Goal: Task Accomplishment & Management: Complete application form

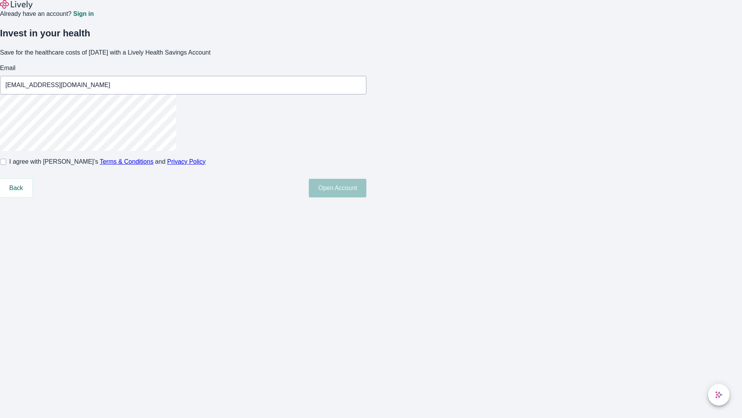
click at [6, 165] on input "I agree with Lively’s Terms & Conditions and Privacy Policy" at bounding box center [3, 162] width 6 height 6
checkbox input "true"
click at [367, 197] on button "Open Account" at bounding box center [338, 188] width 58 height 19
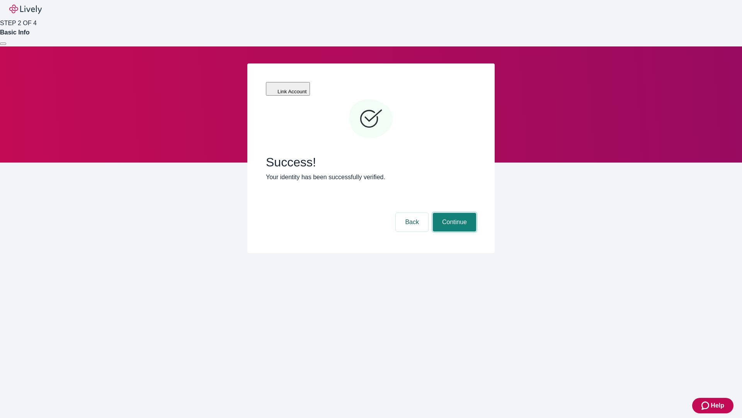
click at [454, 213] on button "Continue" at bounding box center [454, 222] width 43 height 19
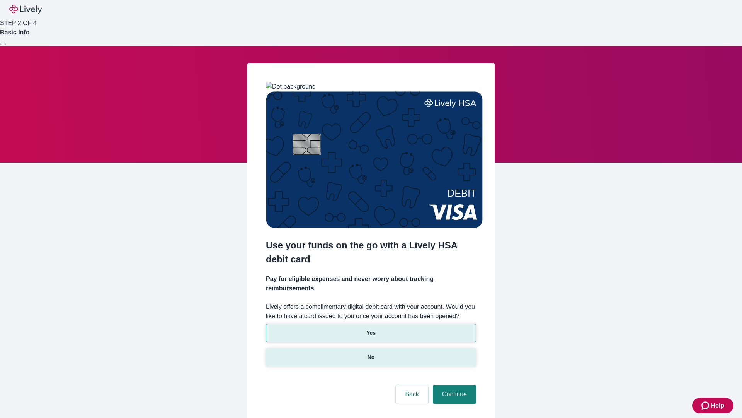
click at [371, 353] on p "No" at bounding box center [371, 357] width 7 height 8
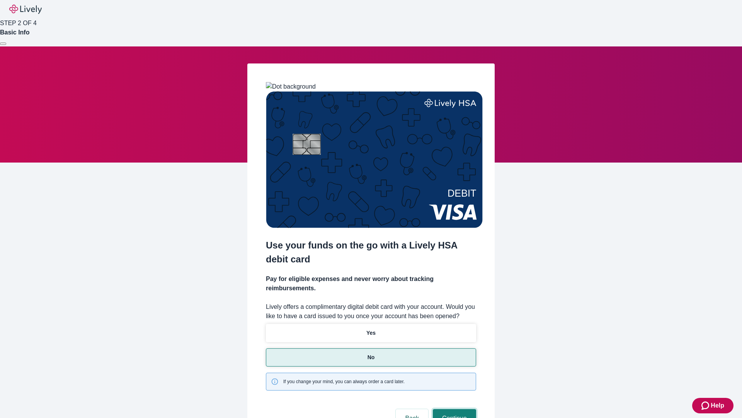
click at [454, 409] on button "Continue" at bounding box center [454, 418] width 43 height 19
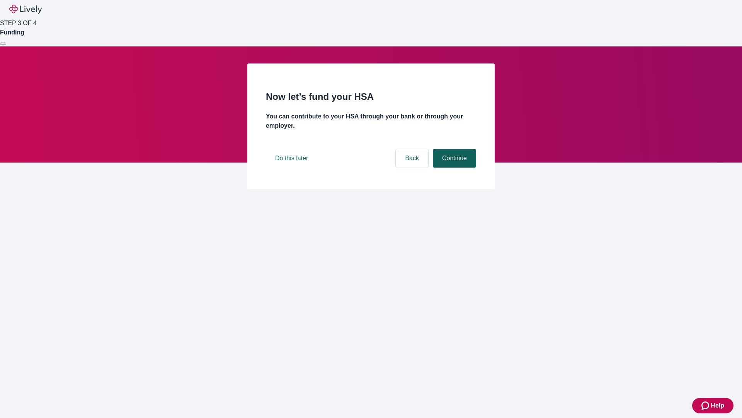
click at [454, 167] on button "Continue" at bounding box center [454, 158] width 43 height 19
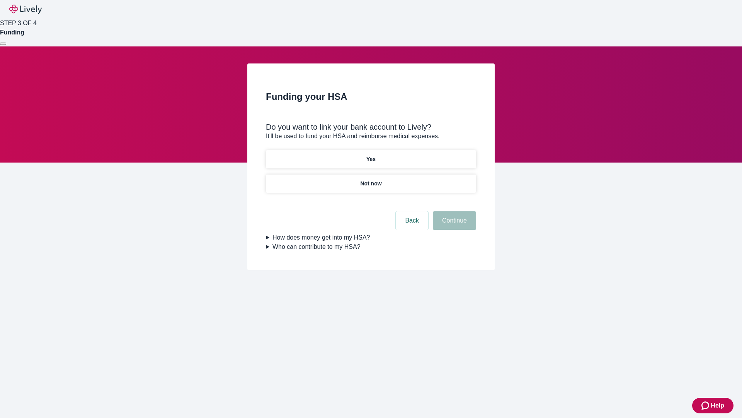
click at [371, 155] on p "Yes" at bounding box center [371, 159] width 9 height 8
click at [454, 211] on button "Continue" at bounding box center [454, 220] width 43 height 19
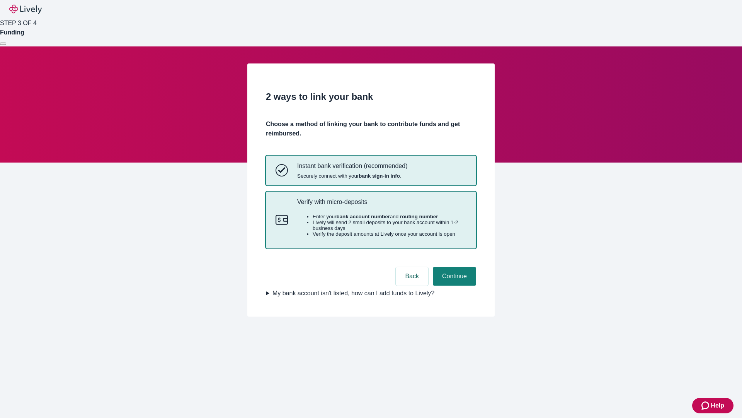
click at [382, 205] on p "Verify with micro-deposits" at bounding box center [381, 201] width 169 height 7
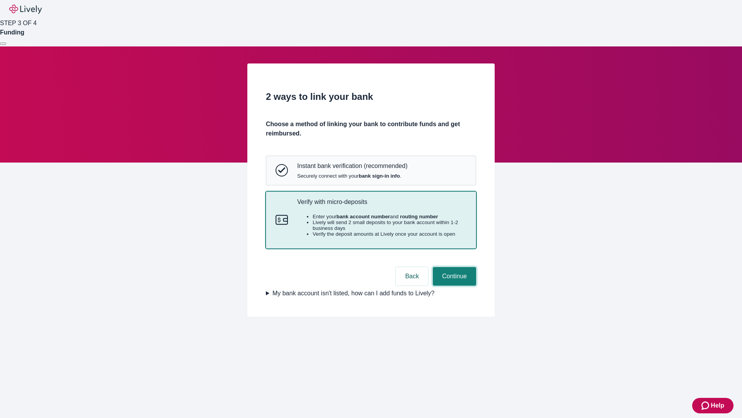
click at [454, 285] on button "Continue" at bounding box center [454, 276] width 43 height 19
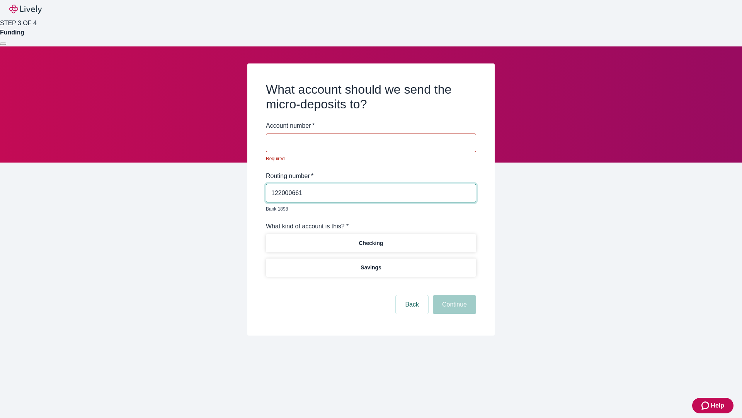
type input "122000661"
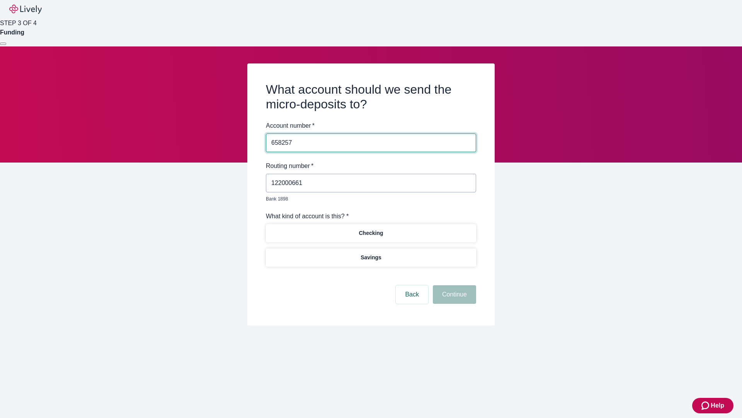
type input "658257"
click at [371, 229] on p "Checking" at bounding box center [371, 233] width 24 height 8
click at [454, 285] on button "Continue" at bounding box center [454, 294] width 43 height 19
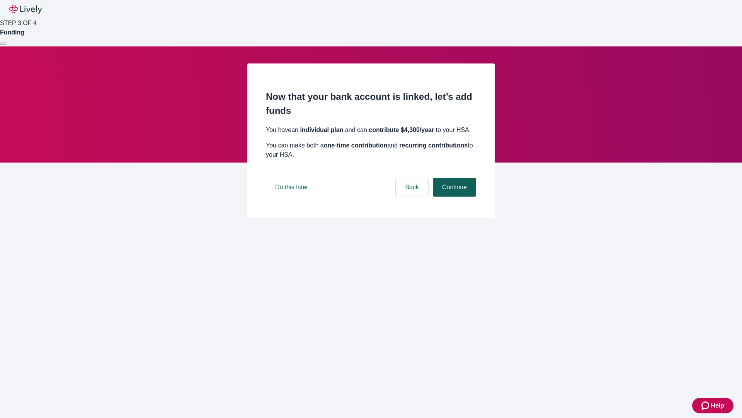
click at [454, 196] on button "Continue" at bounding box center [454, 187] width 43 height 19
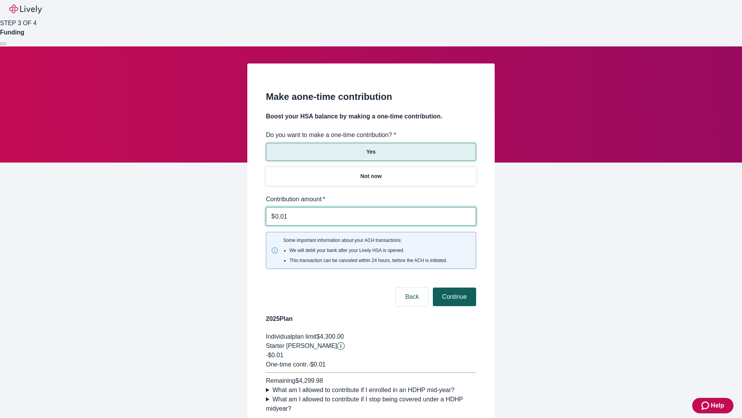
type input "0.01"
click at [454, 287] on button "Continue" at bounding box center [454, 296] width 43 height 19
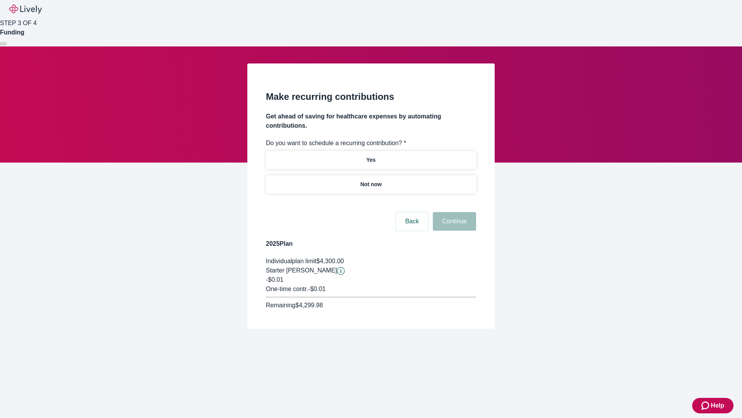
click at [371, 180] on p "Not now" at bounding box center [370, 184] width 21 height 8
click at [454, 212] on button "Continue" at bounding box center [454, 221] width 43 height 19
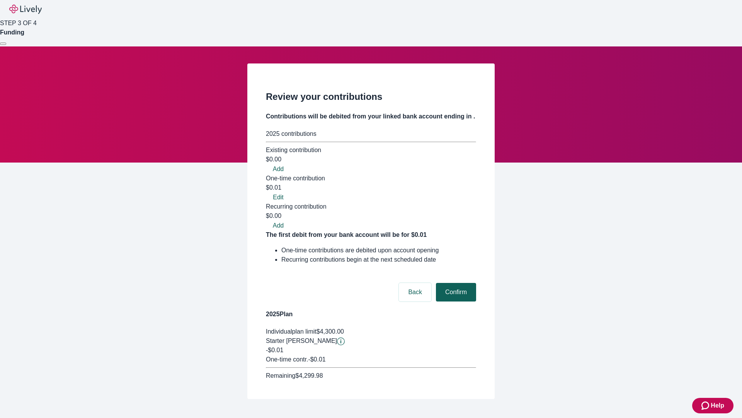
click at [455, 283] on button "Confirm" at bounding box center [456, 292] width 40 height 19
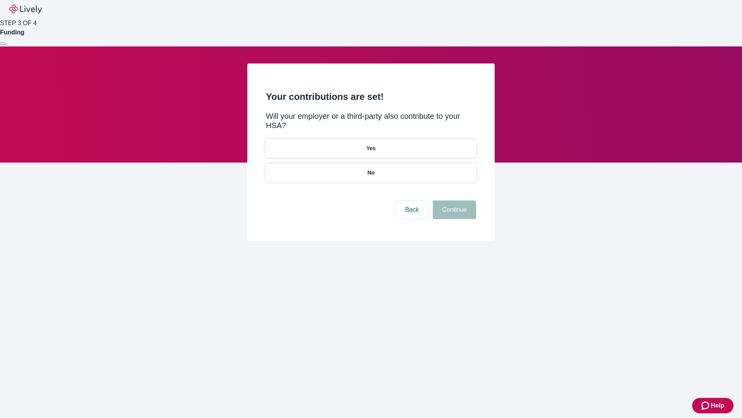
click at [371, 169] on p "No" at bounding box center [371, 173] width 7 height 8
click at [454, 200] on button "Continue" at bounding box center [454, 209] width 43 height 19
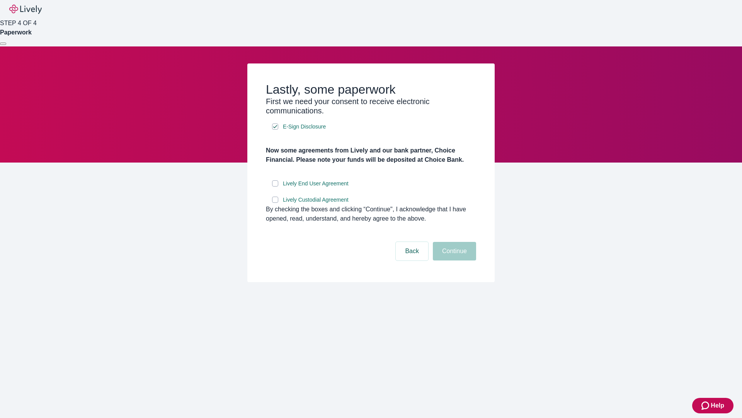
click at [275, 186] on input "Lively End User Agreement" at bounding box center [275, 183] width 6 height 6
checkbox input "true"
click at [275, 203] on input "Lively Custodial Agreement" at bounding box center [275, 199] width 6 height 6
checkbox input "true"
click at [454, 260] on button "Continue" at bounding box center [454, 251] width 43 height 19
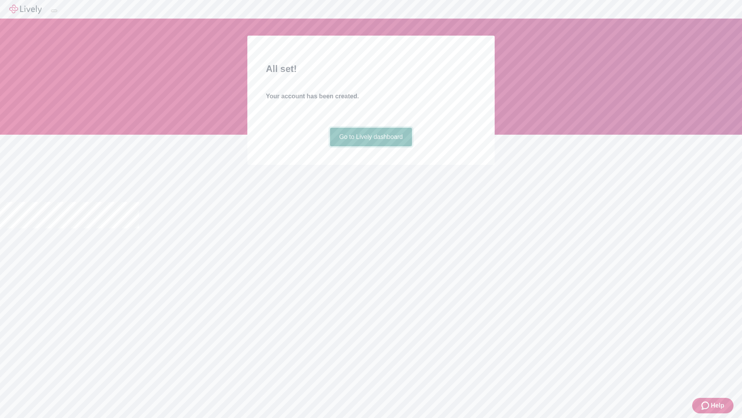
click at [371, 146] on link "Go to Lively dashboard" at bounding box center [371, 137] width 82 height 19
